Goal: Task Accomplishment & Management: Use online tool/utility

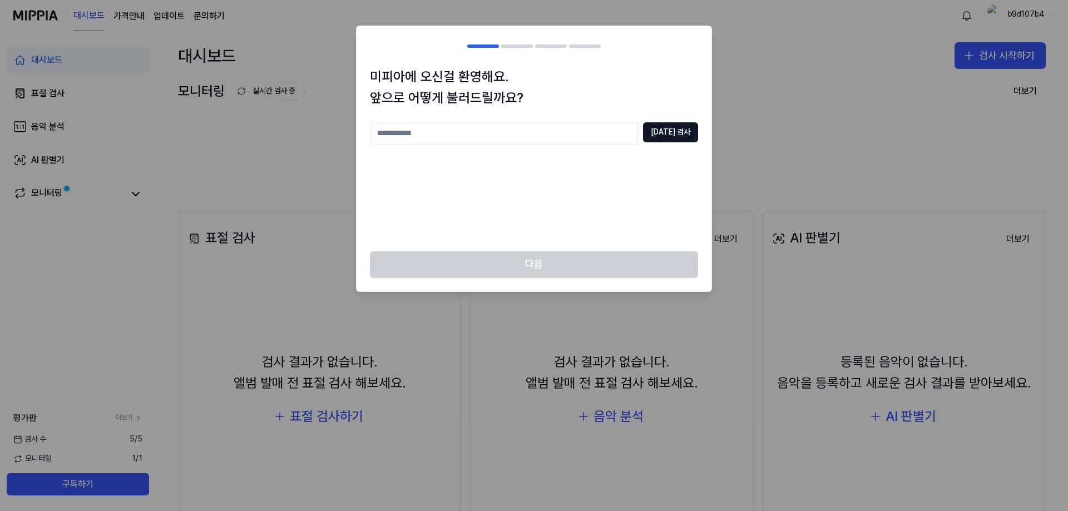
click at [523, 133] on input "text" at bounding box center [504, 133] width 269 height 22
type input "*****"
click at [680, 130] on button "[DATE] 검사" at bounding box center [670, 132] width 55 height 20
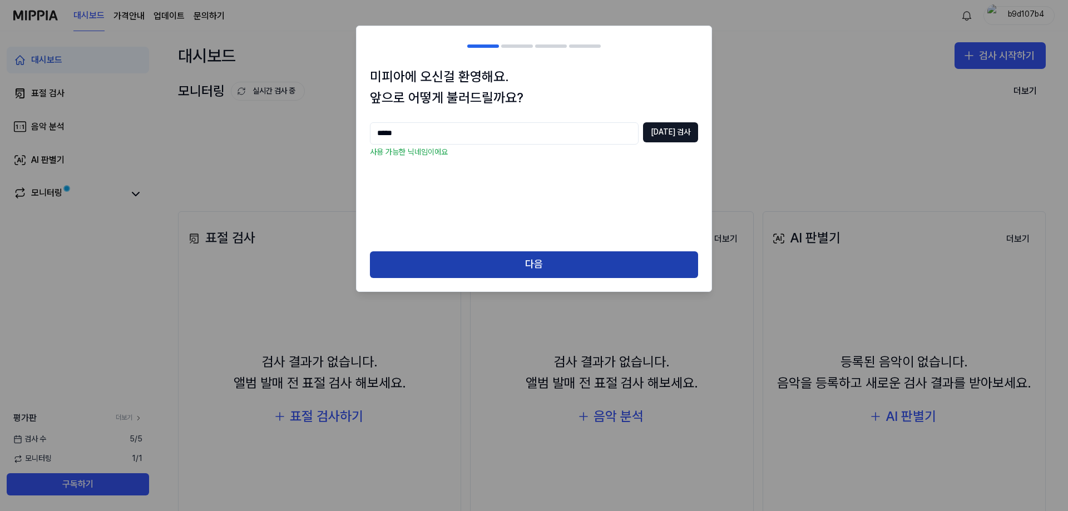
click at [600, 258] on button "다음" at bounding box center [534, 264] width 328 height 27
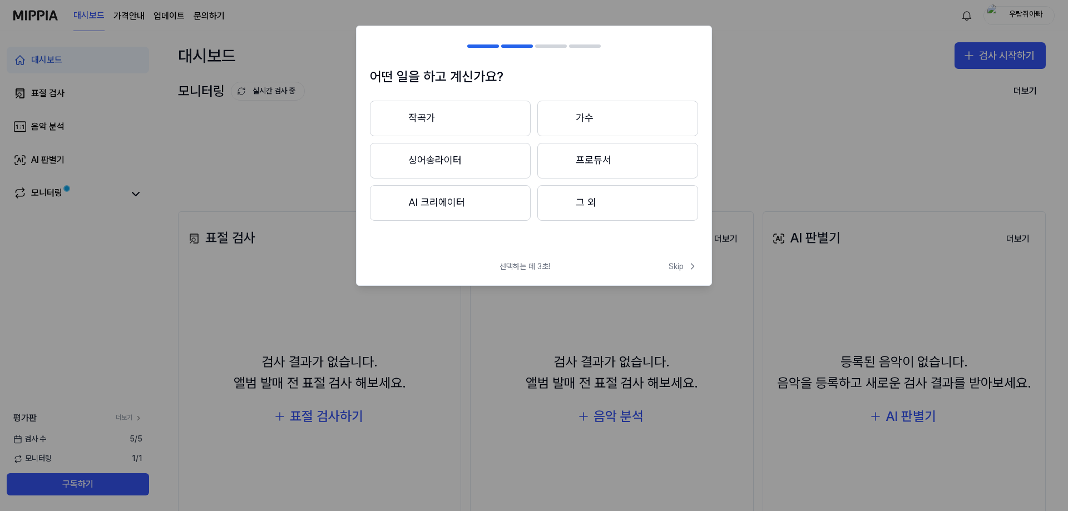
click at [605, 212] on button "그 외" at bounding box center [617, 203] width 161 height 36
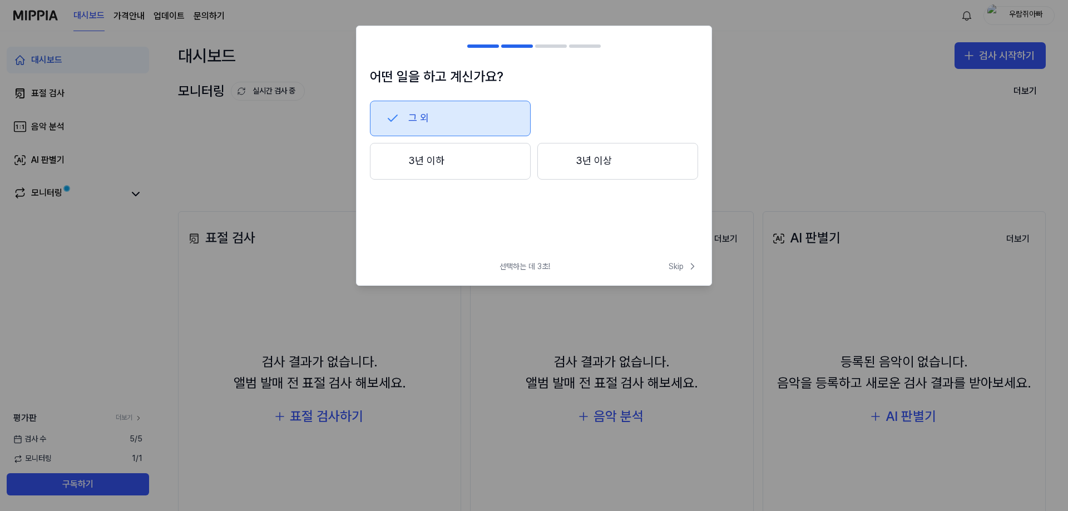
click at [435, 163] on button "3년 이하" at bounding box center [450, 161] width 161 height 37
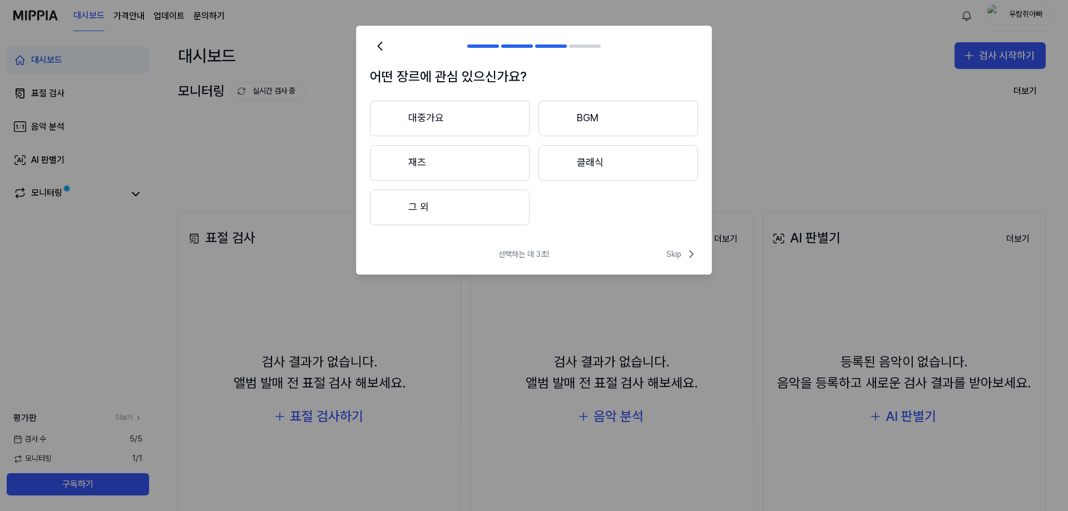
click at [458, 127] on button "대중가요" at bounding box center [450, 119] width 160 height 36
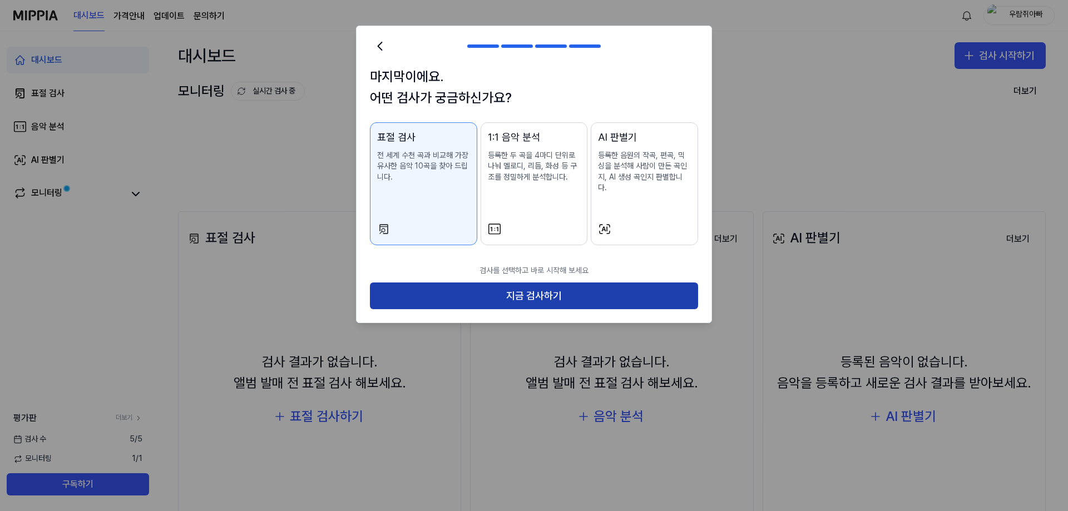
click at [554, 289] on button "지금 검사하기" at bounding box center [534, 295] width 328 height 27
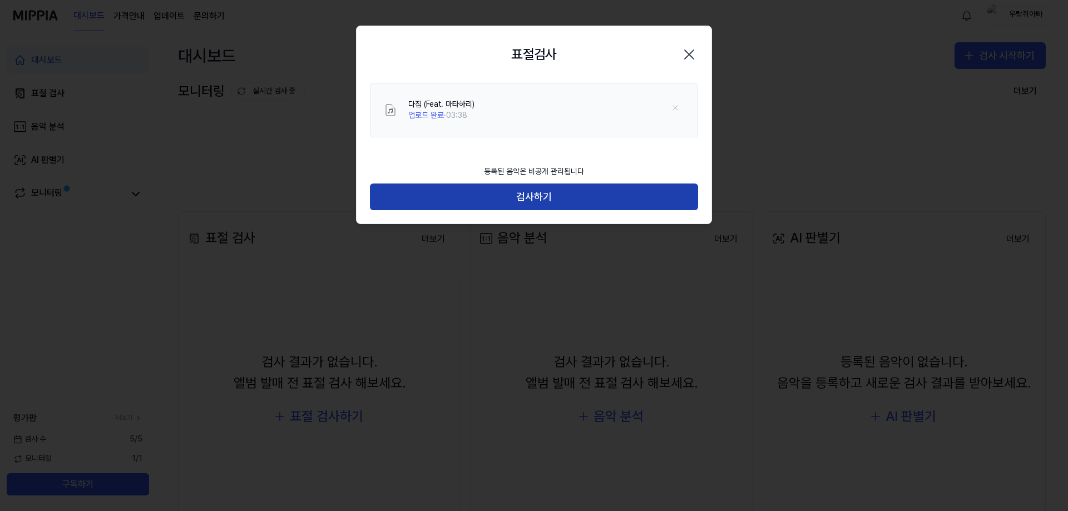
click at [512, 198] on button "검사하기" at bounding box center [534, 196] width 328 height 27
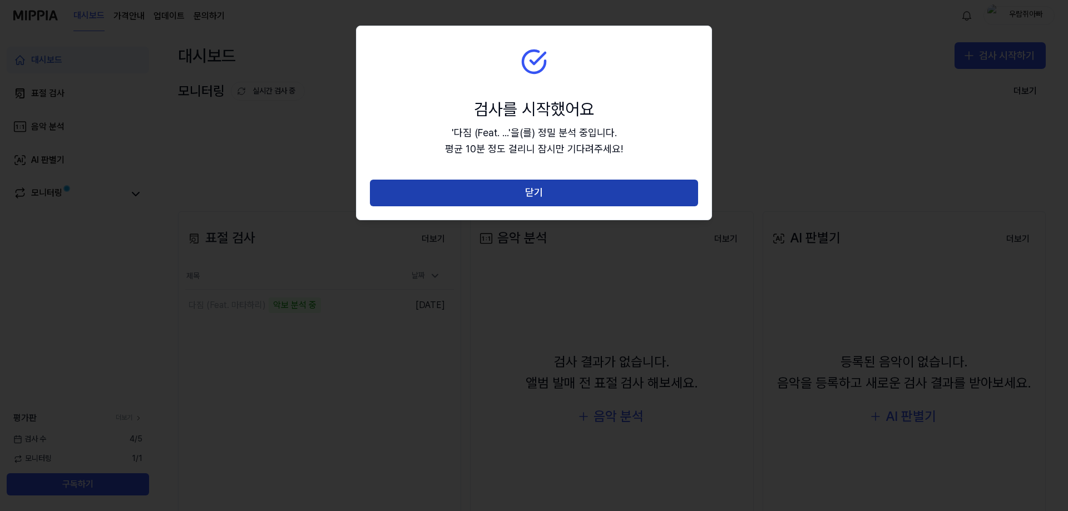
click at [577, 190] on button "닫기" at bounding box center [534, 193] width 328 height 27
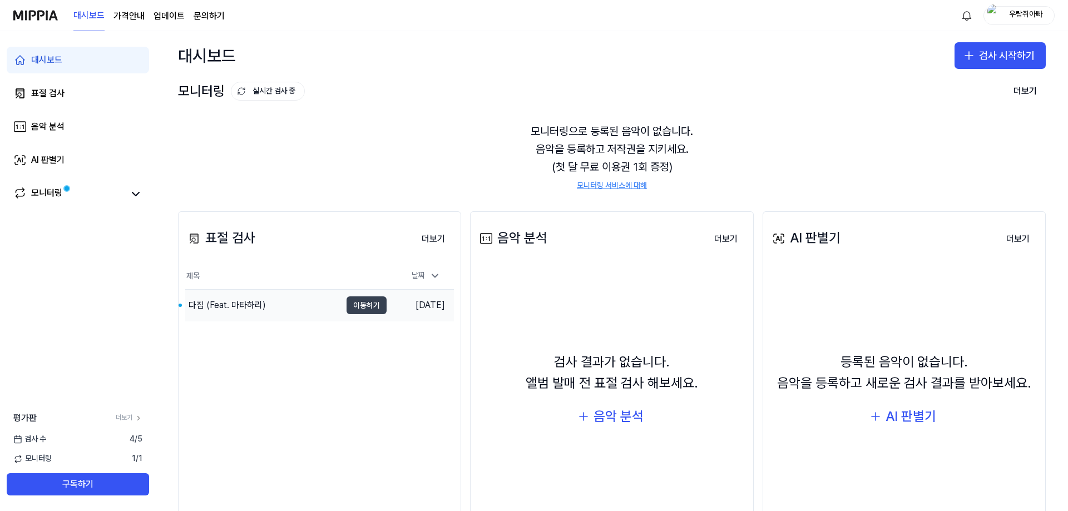
click at [369, 307] on button "이동하기" at bounding box center [366, 305] width 40 height 18
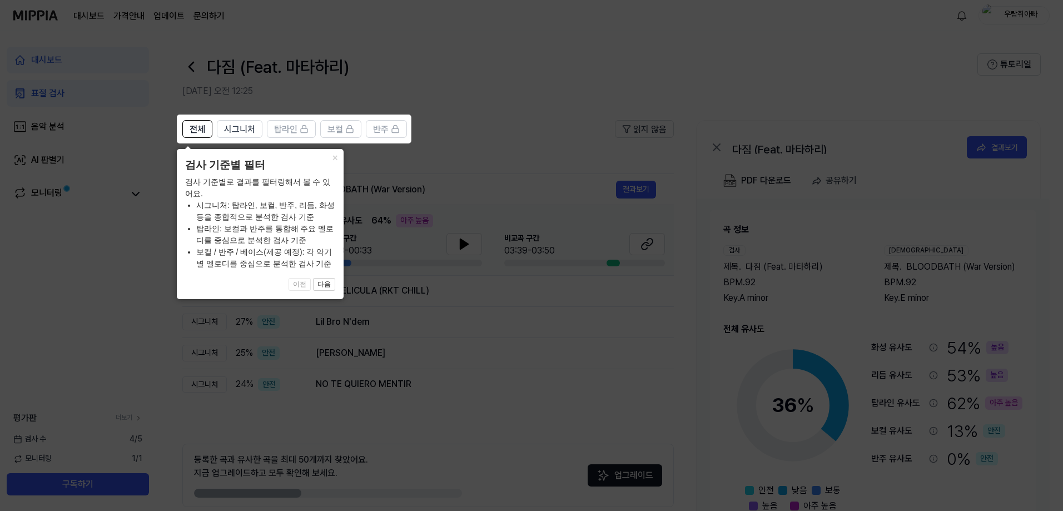
click at [531, 173] on icon at bounding box center [534, 255] width 1068 height 511
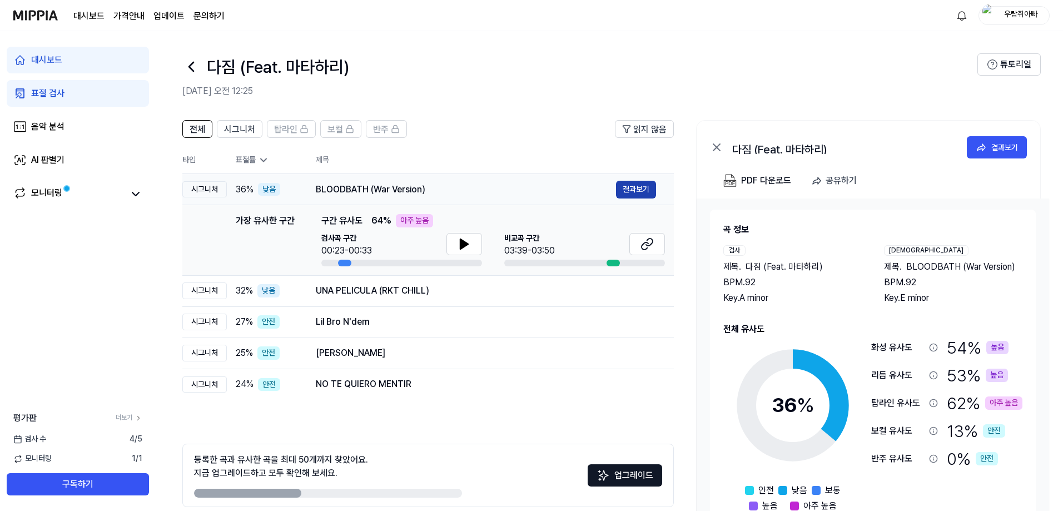
click at [649, 184] on button "결과보기" at bounding box center [636, 190] width 40 height 18
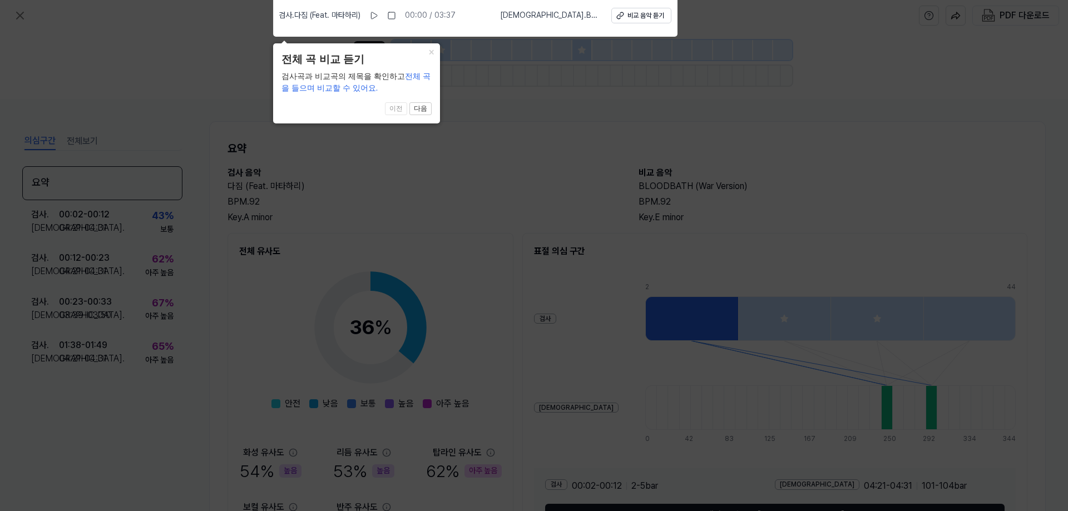
click at [464, 166] on icon at bounding box center [534, 252] width 1068 height 517
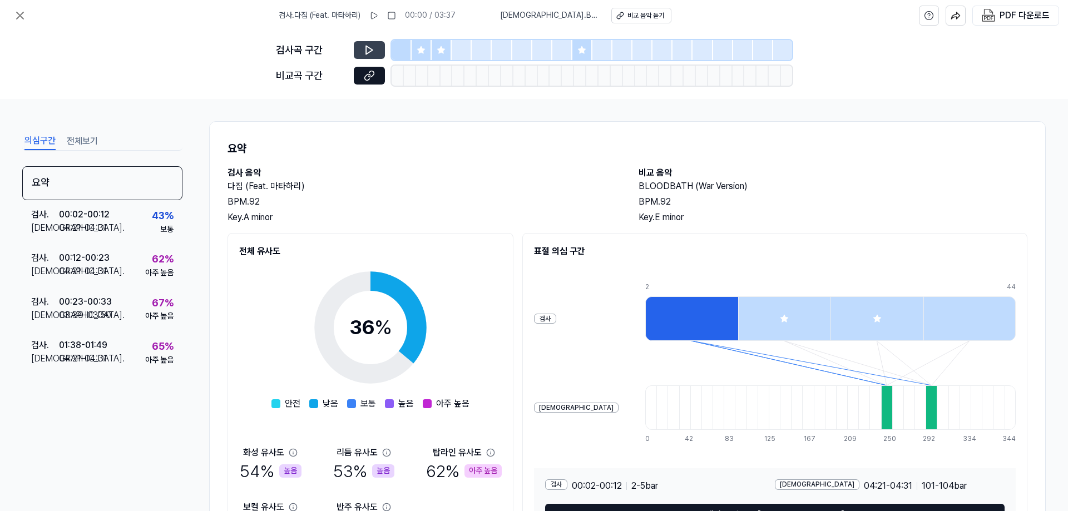
click at [372, 49] on icon at bounding box center [369, 49] width 11 height 11
click at [373, 53] on icon at bounding box center [369, 49] width 11 height 11
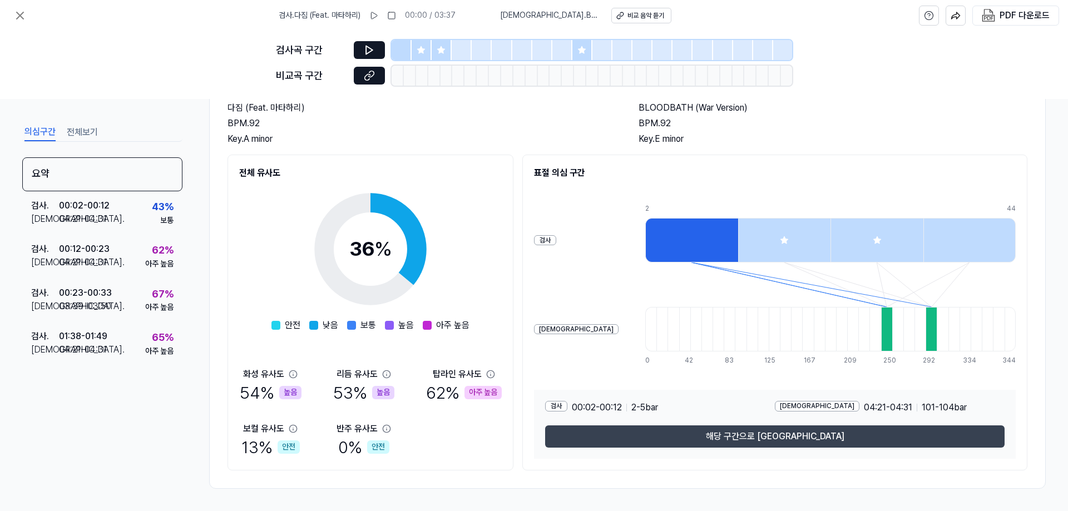
click at [713, 430] on button "해당 구간으로 이동" at bounding box center [774, 436] width 459 height 22
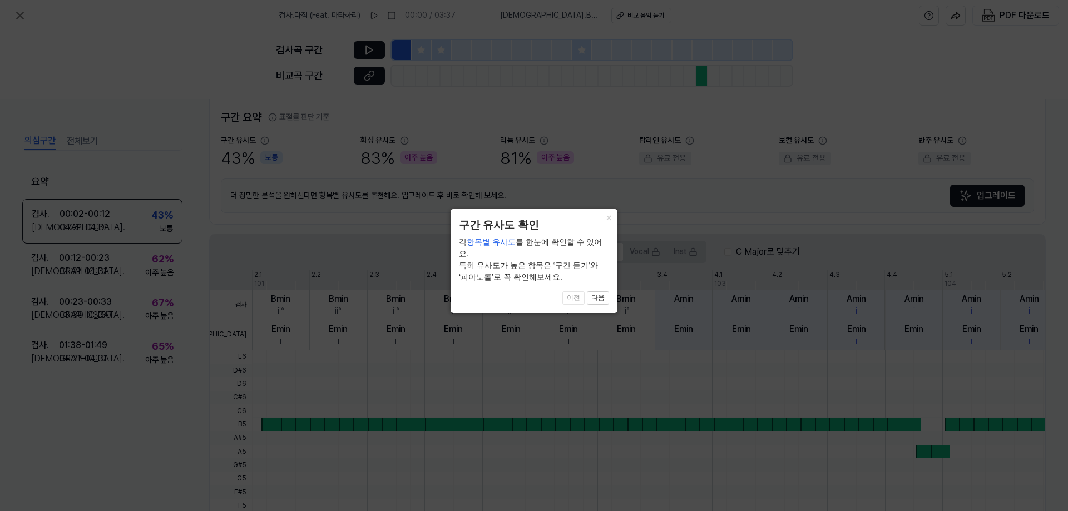
scroll to position [252, 0]
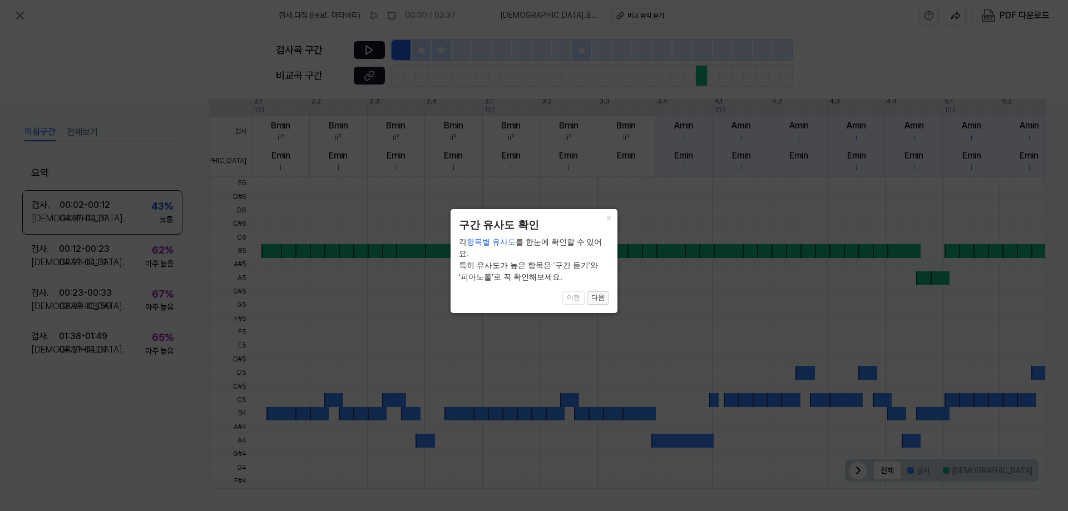
click at [600, 291] on button "다음" at bounding box center [598, 297] width 22 height 13
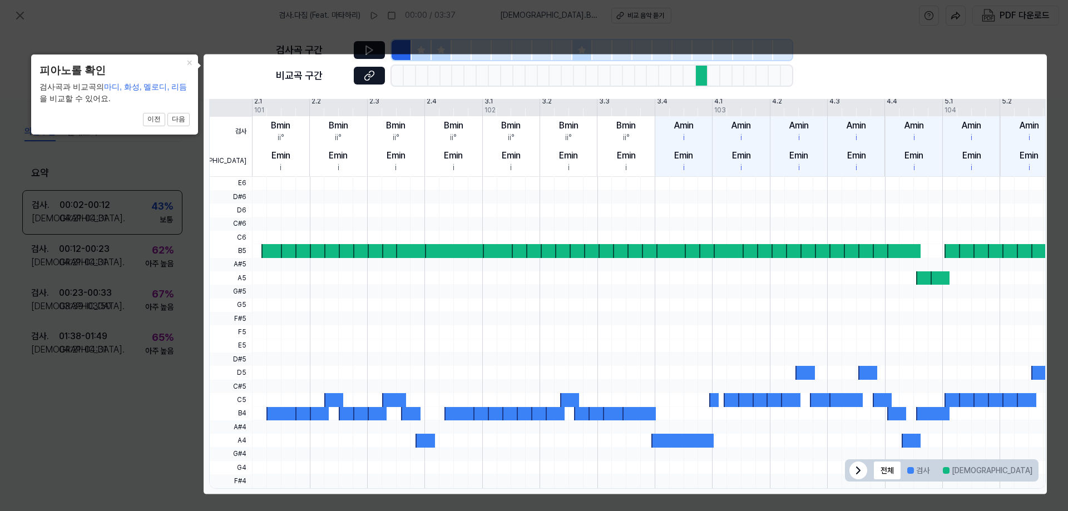
click at [180, 162] on icon at bounding box center [534, 255] width 1068 height 511
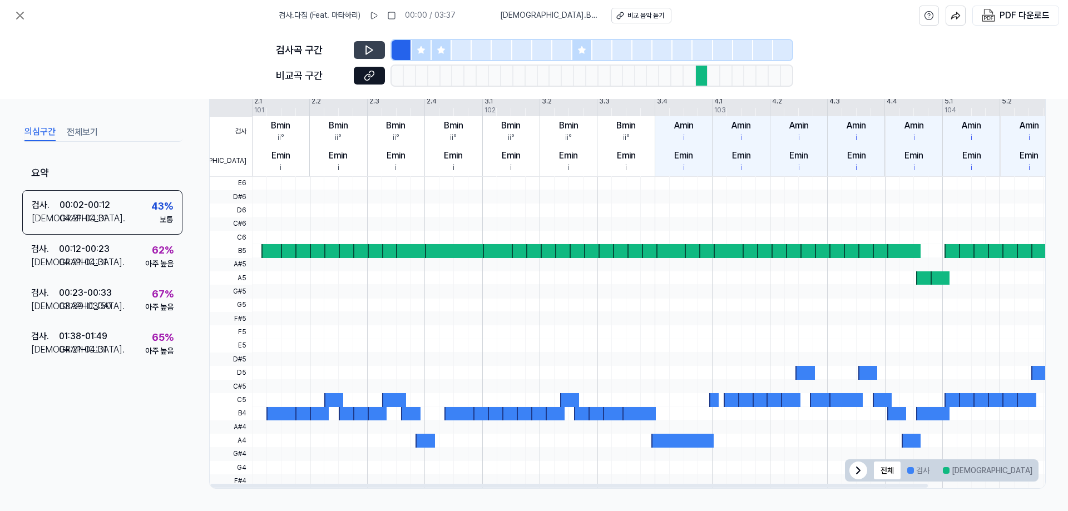
click at [371, 52] on icon at bounding box center [369, 50] width 7 height 8
click at [371, 55] on icon at bounding box center [369, 49] width 11 height 11
click at [701, 75] on div at bounding box center [702, 76] width 12 height 20
click at [376, 75] on button at bounding box center [369, 76] width 31 height 18
click at [885, 247] on div at bounding box center [881, 250] width 19 height 13
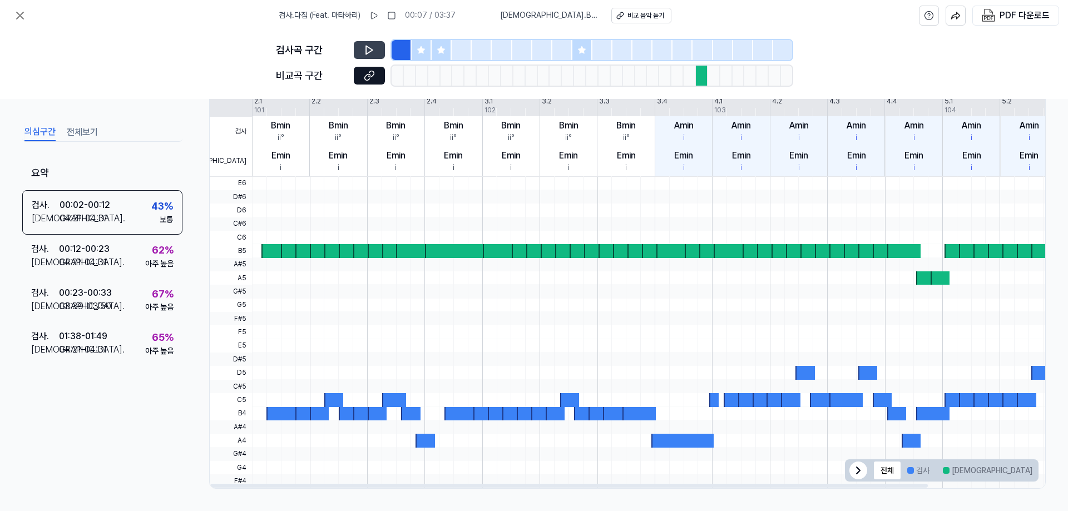
click at [760, 392] on div at bounding box center [711, 386] width 919 height 13
click at [907, 472] on div at bounding box center [910, 470] width 7 height 7
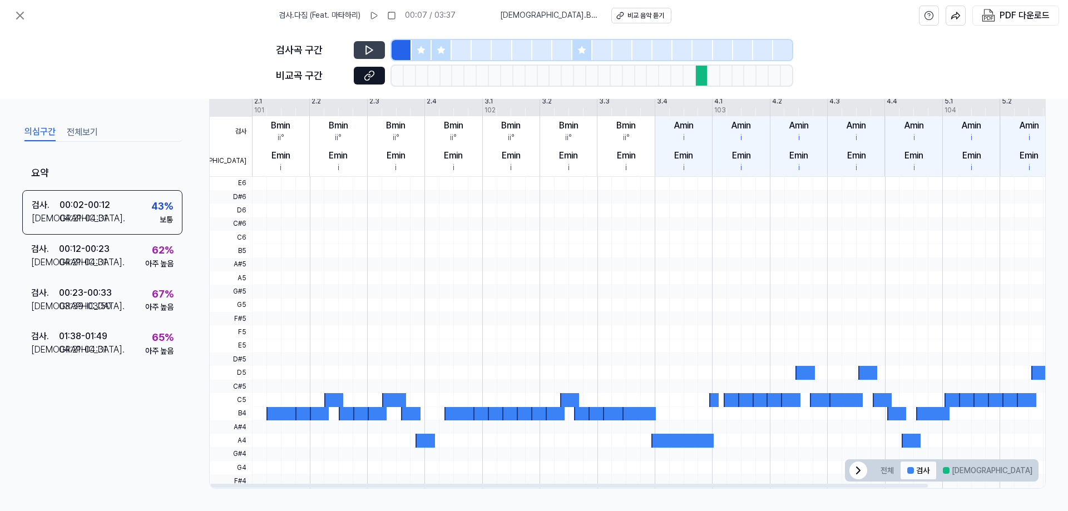
click at [916, 472] on button "검사" at bounding box center [918, 470] width 36 height 18
click at [890, 471] on button "전체" at bounding box center [887, 470] width 27 height 18
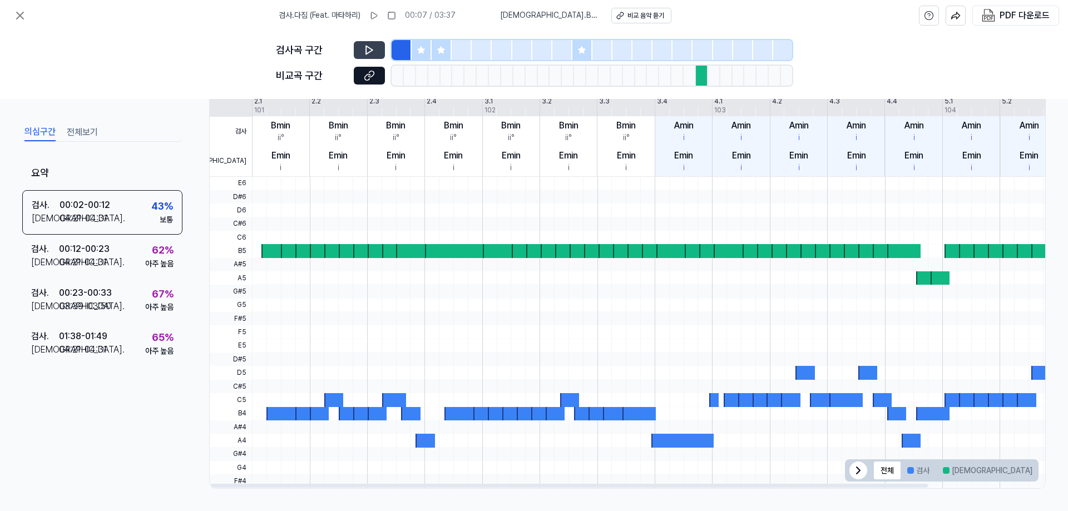
click at [362, 52] on button at bounding box center [369, 50] width 31 height 18
click at [376, 46] on button at bounding box center [369, 50] width 31 height 18
click at [540, 15] on span "비교 . BLOODBATH (War Version)" at bounding box center [549, 15] width 98 height 11
click at [649, 16] on div "비교 음악 듣기" at bounding box center [645, 15] width 37 height 9
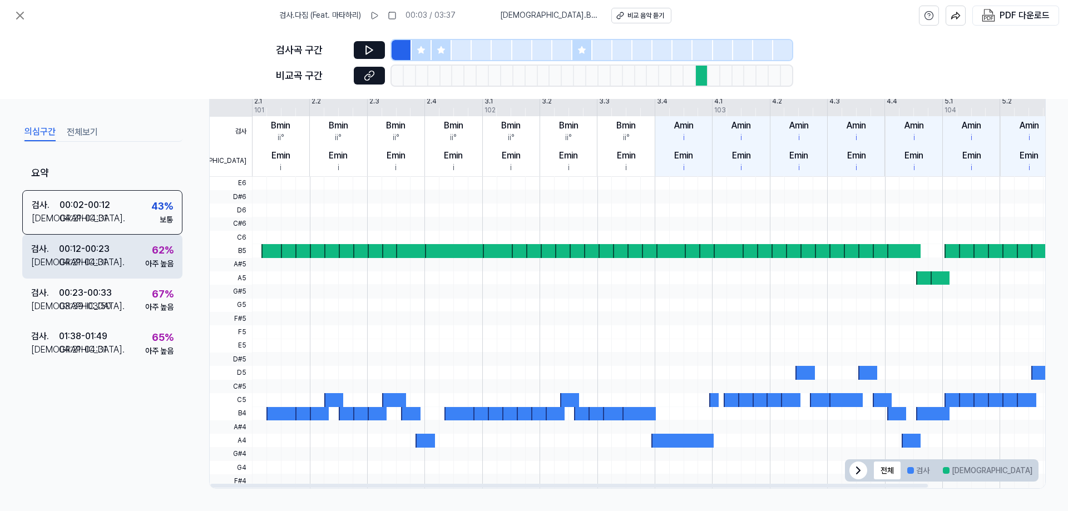
click at [149, 255] on div "62 % 아주 높음" at bounding box center [159, 255] width 28 height 27
